Goal: Find specific page/section: Find specific page/section

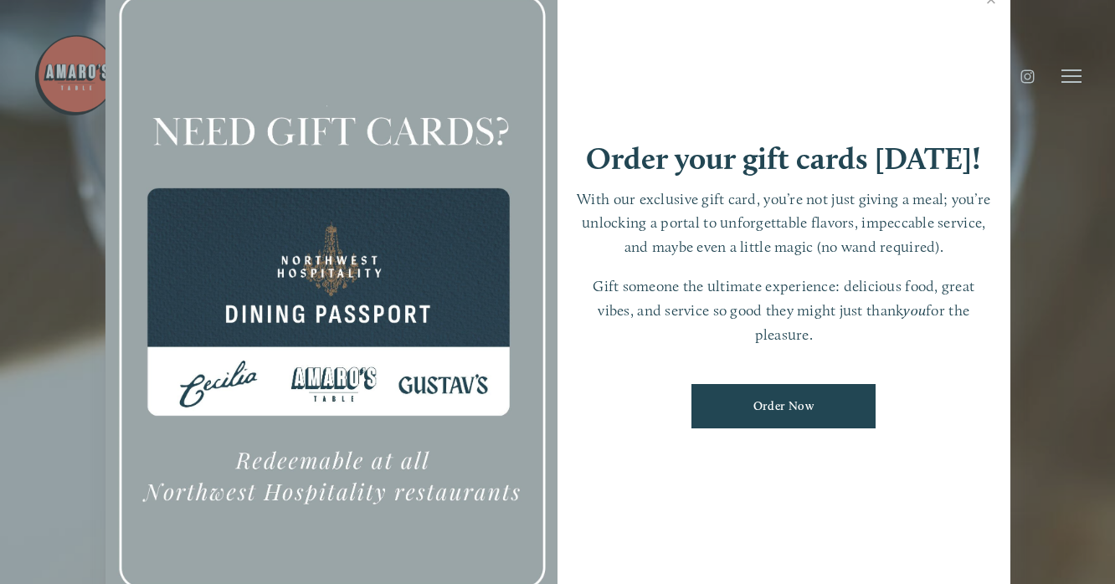
scroll to position [35, 0]
click at [993, 25] on link "Close" at bounding box center [991, 1] width 33 height 47
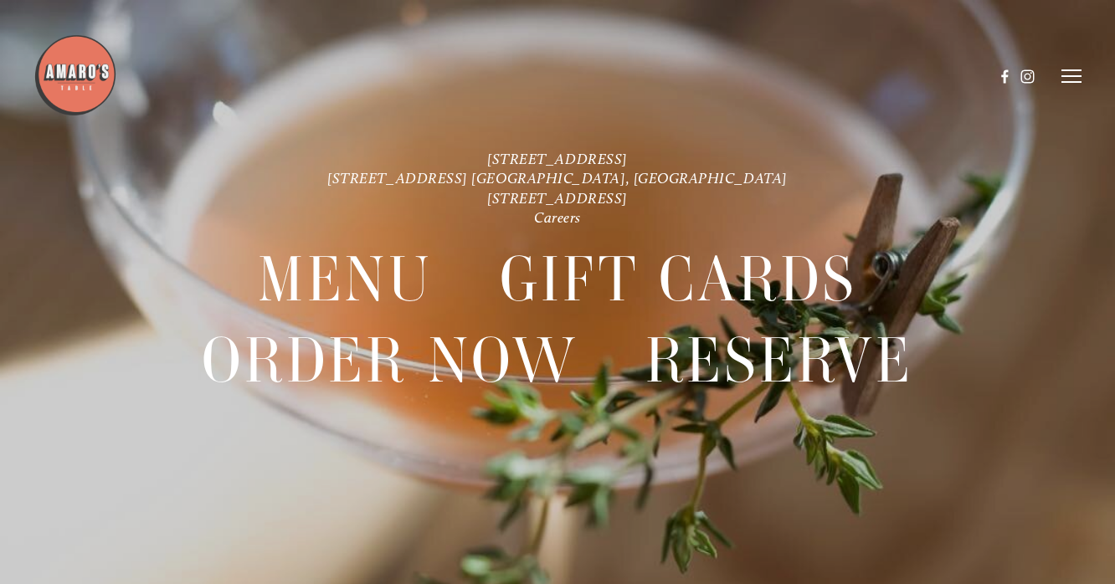
click at [1066, 70] on line at bounding box center [1071, 70] width 20 height 0
click at [1068, 75] on line at bounding box center [1068, 76] width 15 height 15
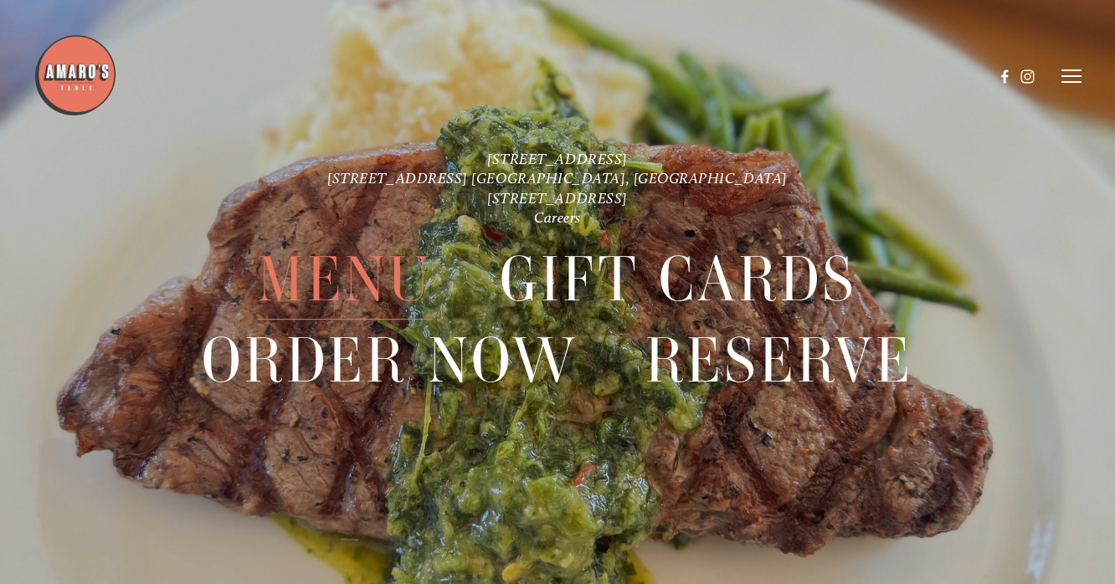
click at [350, 275] on span "Menu" at bounding box center [345, 279] width 175 height 80
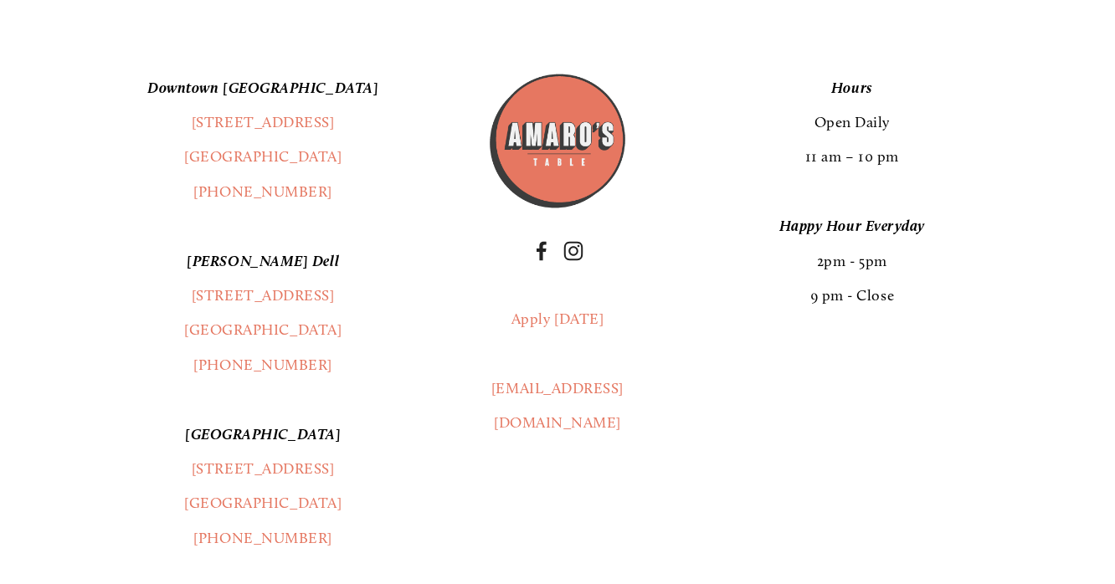
scroll to position [2823, 0]
click at [684, 113] on p "Hours Open Daily 11 am – 10 pm" at bounding box center [852, 122] width 393 height 104
